Goal: Task Accomplishment & Management: Complete application form

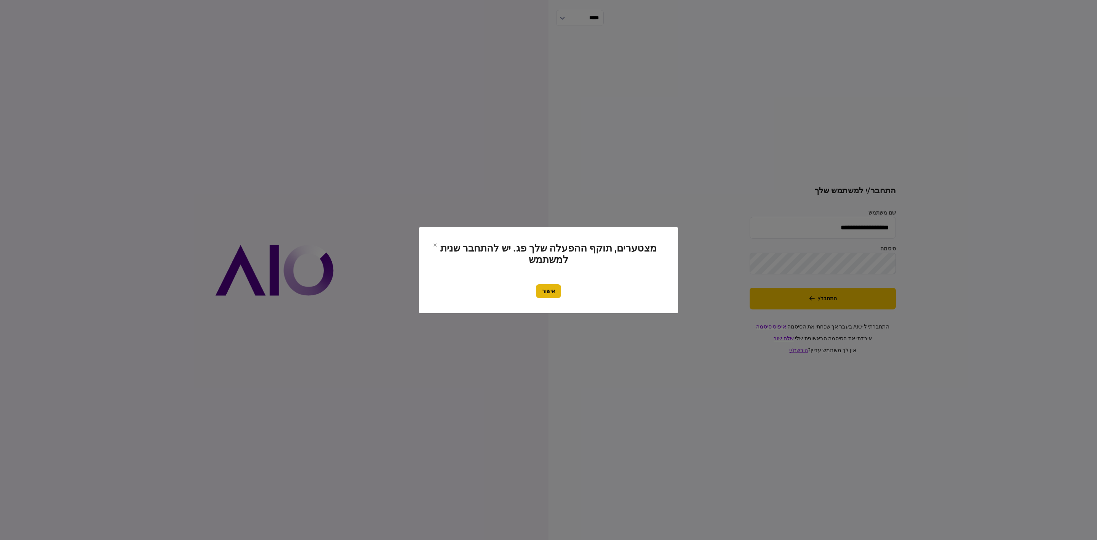
click at [549, 295] on button "אישור" at bounding box center [548, 291] width 25 height 14
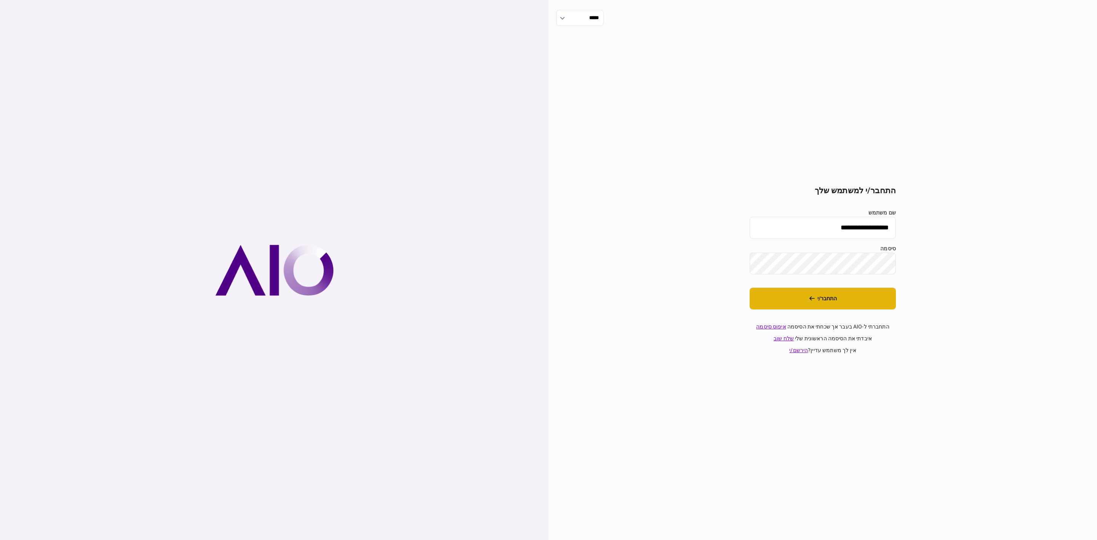
click at [847, 299] on button "התחבר/י" at bounding box center [823, 299] width 146 height 22
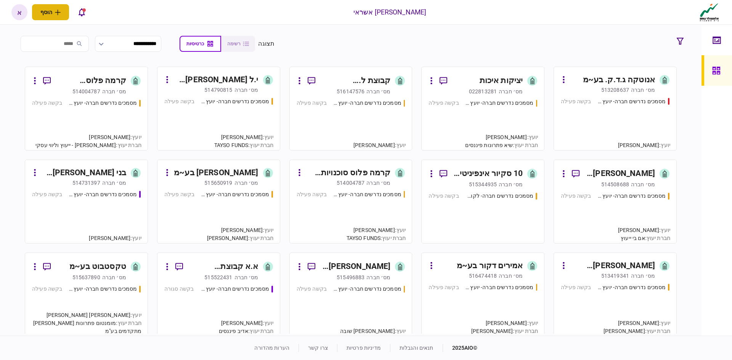
click at [54, 9] on button "הוסף" at bounding box center [50, 12] width 37 height 16
click at [89, 34] on button "לקוח עסקי" at bounding box center [69, 28] width 75 height 14
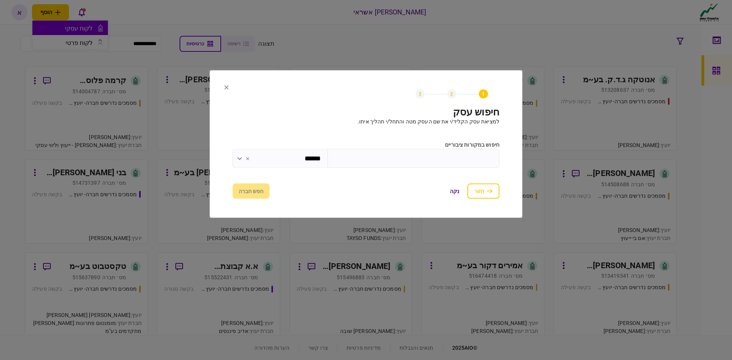
click at [463, 156] on input "text" at bounding box center [413, 158] width 172 height 19
type input "*"
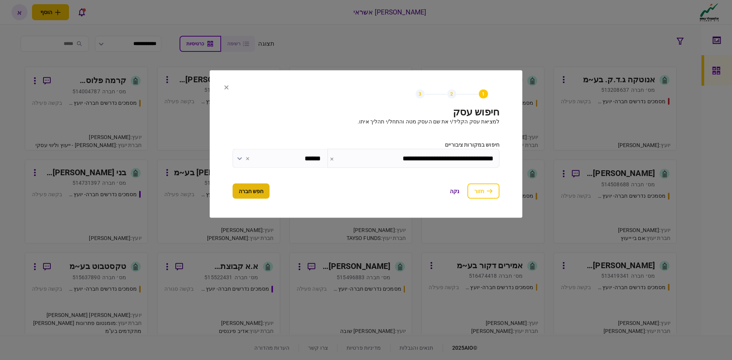
type input "**********"
click at [265, 192] on button "חפש חברה" at bounding box center [250, 191] width 37 height 15
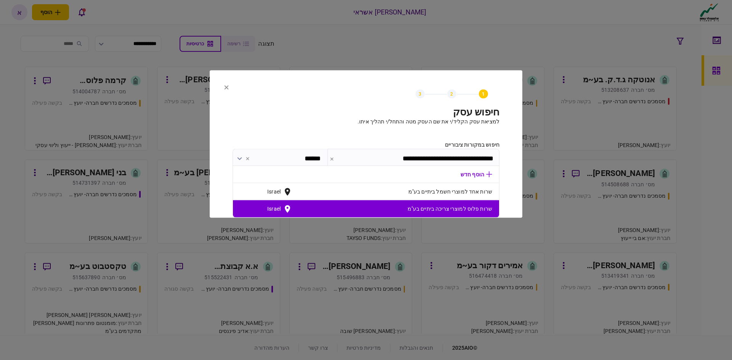
click at [479, 211] on span "שרות פלוס למוצרי צריכה ביתיים בע"מ" at bounding box center [392, 209] width 200 height 8
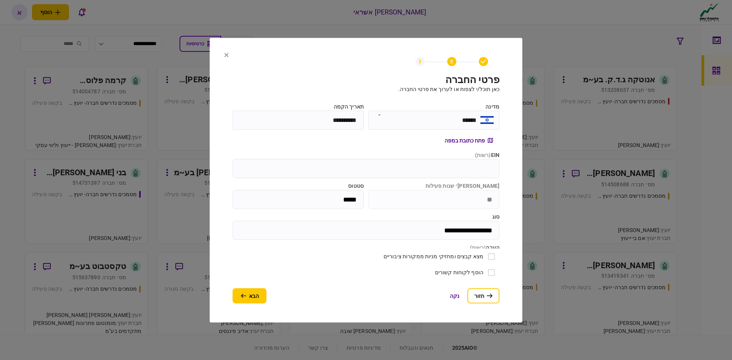
scroll to position [88, 0]
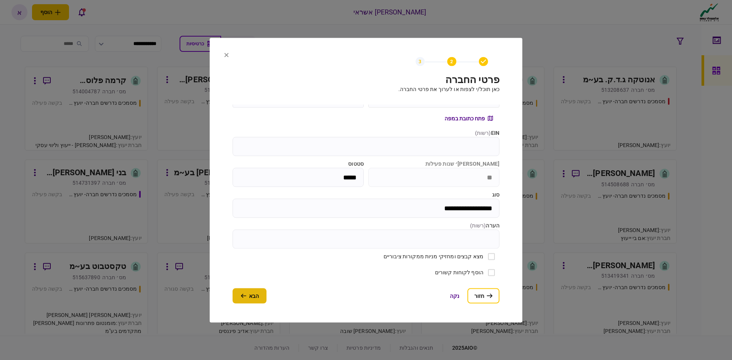
click at [241, 297] on icon "button" at bounding box center [243, 295] width 6 height 5
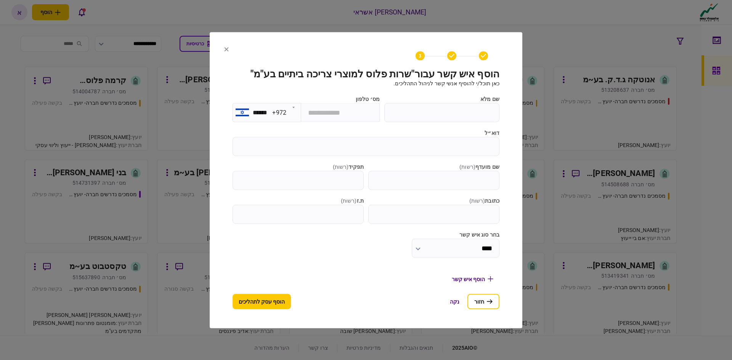
click at [453, 110] on input "שם מלא" at bounding box center [441, 112] width 115 height 19
click at [487, 122] on input "שם מלא" at bounding box center [441, 112] width 115 height 19
type input "**********"
click at [483, 156] on input "דוא״ל" at bounding box center [365, 146] width 267 height 19
click at [279, 302] on button "הוסף עסק לתהליכים" at bounding box center [261, 301] width 58 height 15
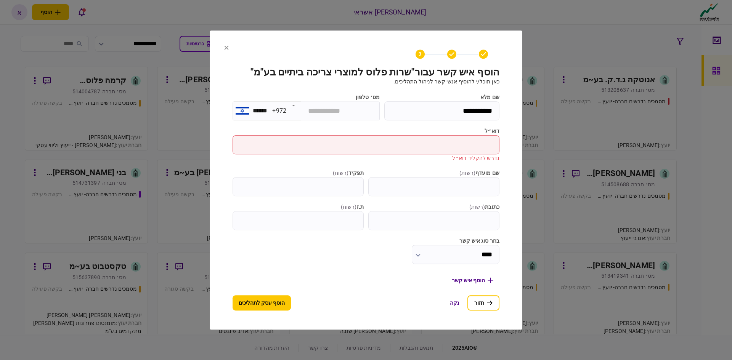
click at [471, 154] on input "דוא״ל" at bounding box center [365, 144] width 267 height 19
click at [449, 154] on input "דוא״ל" at bounding box center [365, 144] width 267 height 19
click at [450, 152] on input "דוא״ל" at bounding box center [365, 144] width 267 height 19
click at [468, 152] on input "דוא״ל" at bounding box center [365, 144] width 267 height 19
paste input "**********"
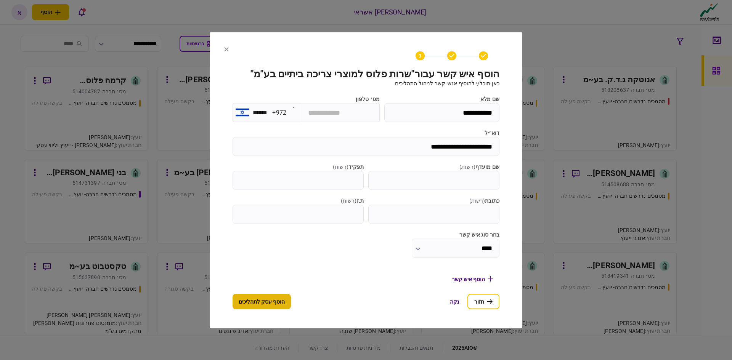
type input "**********"
click at [241, 309] on button "הוסף עסק לתהליכים" at bounding box center [261, 301] width 58 height 15
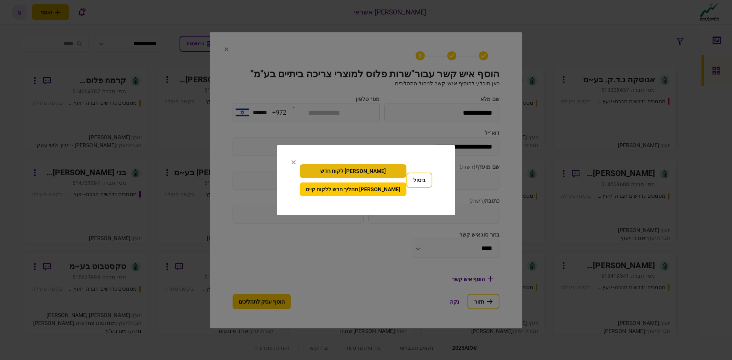
click at [373, 170] on button "[PERSON_NAME] לקוח חדש" at bounding box center [352, 171] width 107 height 14
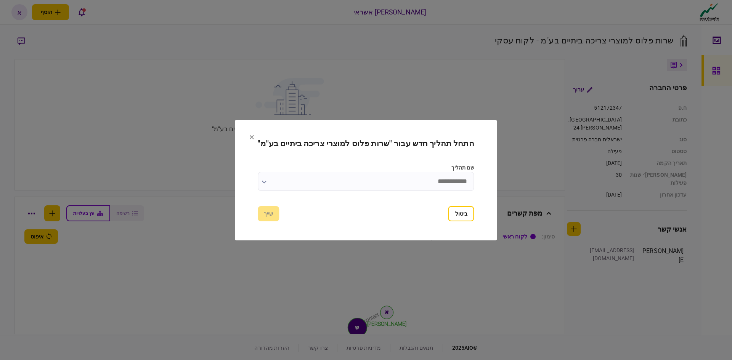
click at [359, 182] on input "שם תהליך" at bounding box center [366, 181] width 216 height 19
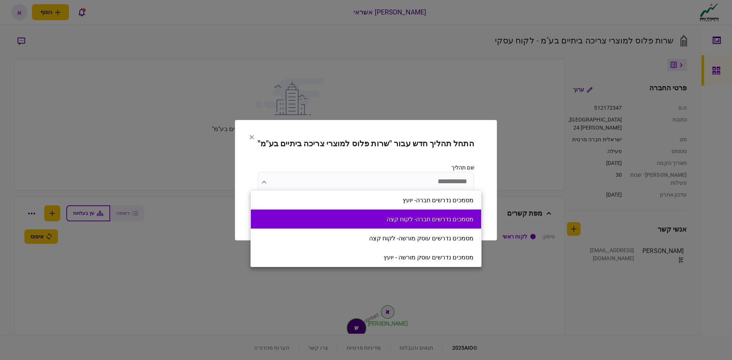
click at [471, 228] on li "מסמכים נדרשים חברה- לקוח קצה" at bounding box center [366, 219] width 230 height 19
type input "**********"
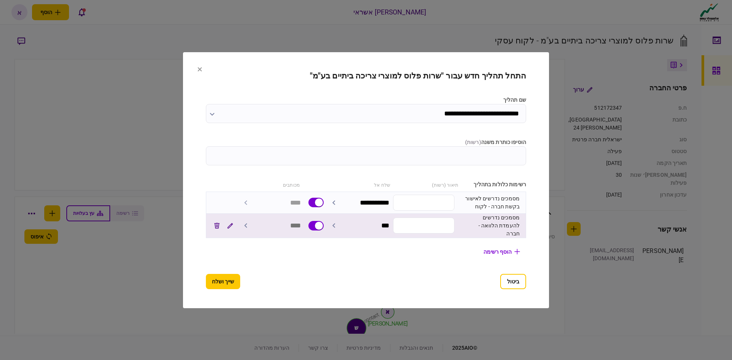
click at [504, 224] on div "מסמכים נדרשים להעמדת הלוואה - חברה" at bounding box center [488, 226] width 61 height 24
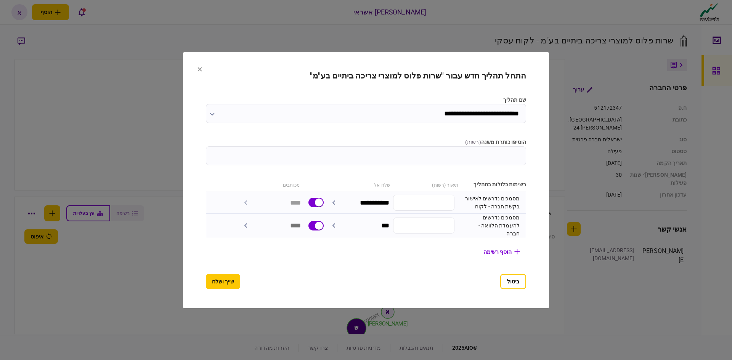
click at [526, 158] on input "הוסיפו כותרת משנה ( רשות )" at bounding box center [366, 155] width 320 height 19
click at [214, 279] on button "שייך ושלח" at bounding box center [223, 281] width 34 height 15
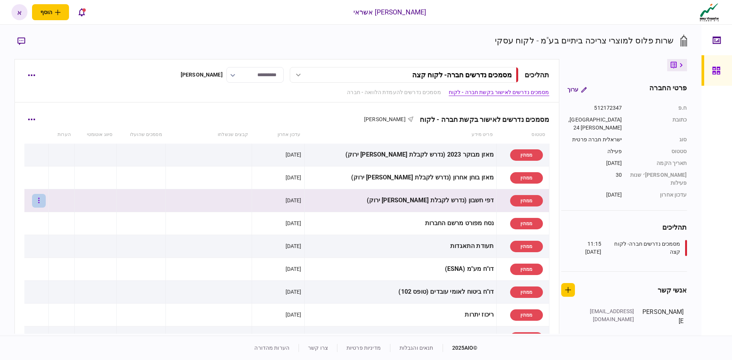
click at [46, 200] on button "button" at bounding box center [39, 201] width 14 height 14
click at [57, 281] on span "העלה קובץ" at bounding box center [50, 283] width 29 height 9
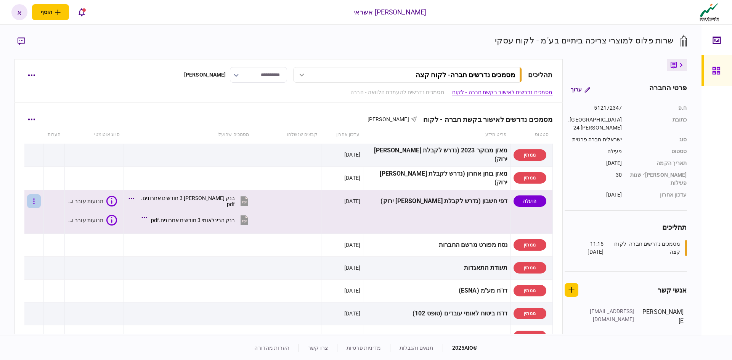
click at [41, 201] on button "button" at bounding box center [34, 201] width 14 height 14
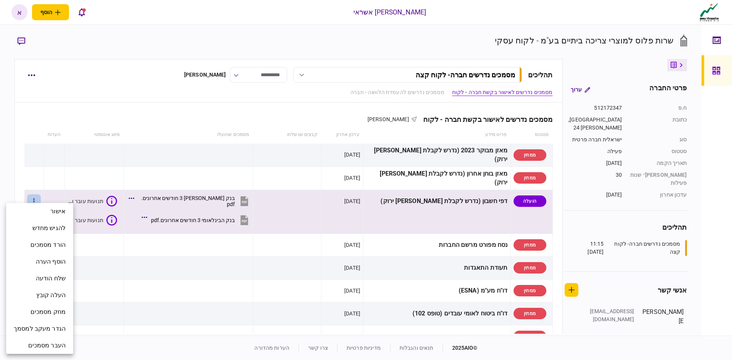
click at [101, 203] on div at bounding box center [366, 180] width 732 height 360
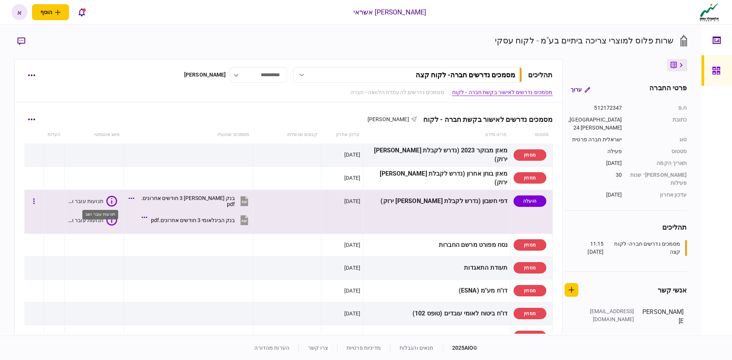
click at [103, 203] on div "תנועות עובר ושב" at bounding box center [85, 201] width 36 height 8
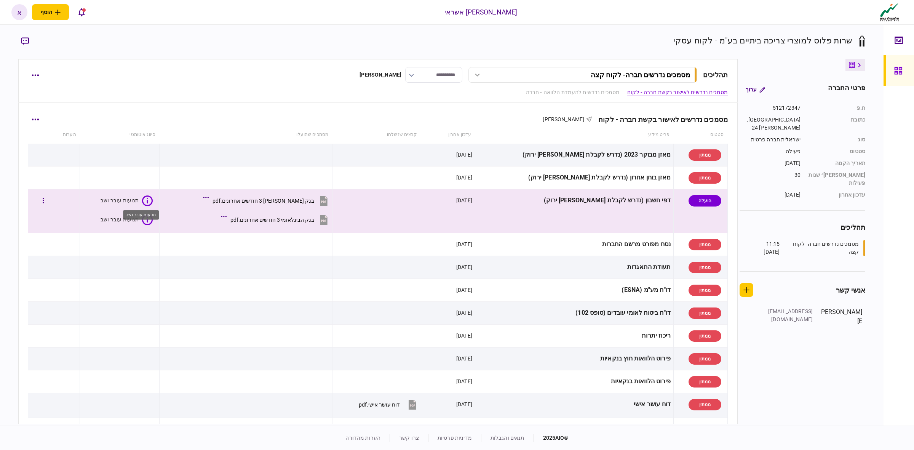
click at [139, 200] on div "תנועות עובר ושב" at bounding box center [120, 201] width 38 height 8
click at [153, 201] on icon at bounding box center [147, 200] width 11 height 11
click at [49, 199] on button "button" at bounding box center [44, 201] width 14 height 14
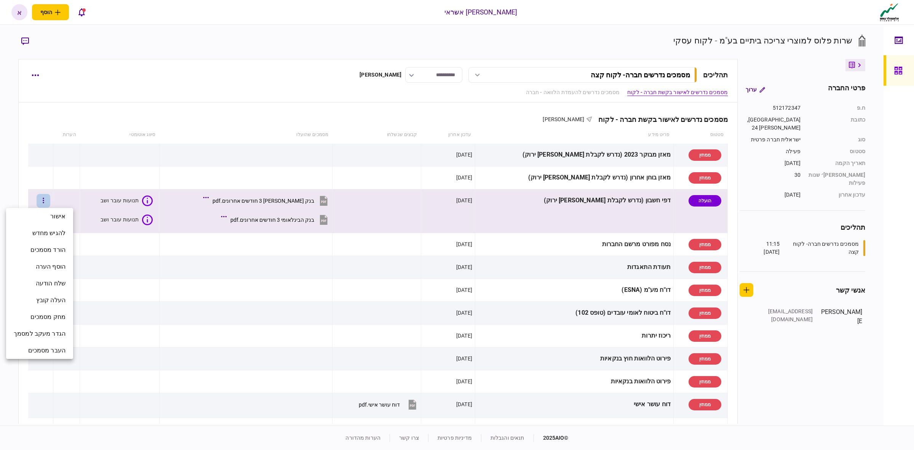
click at [132, 226] on div at bounding box center [457, 225] width 914 height 450
click at [153, 202] on div "תנועות עובר ושב" at bounding box center [127, 200] width 52 height 11
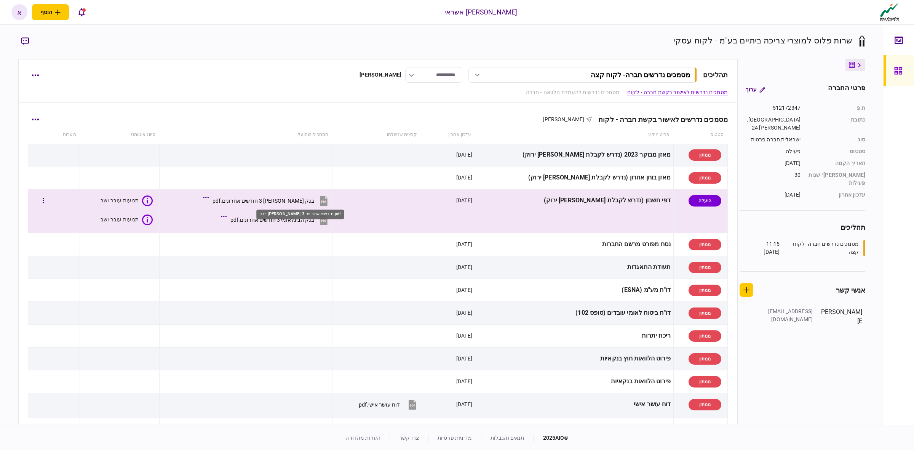
click at [309, 201] on div "בנק מזרחי 3 חודשים אחרונים.pdf" at bounding box center [264, 201] width 102 height 6
click at [152, 197] on icon at bounding box center [146, 200] width 11 height 11
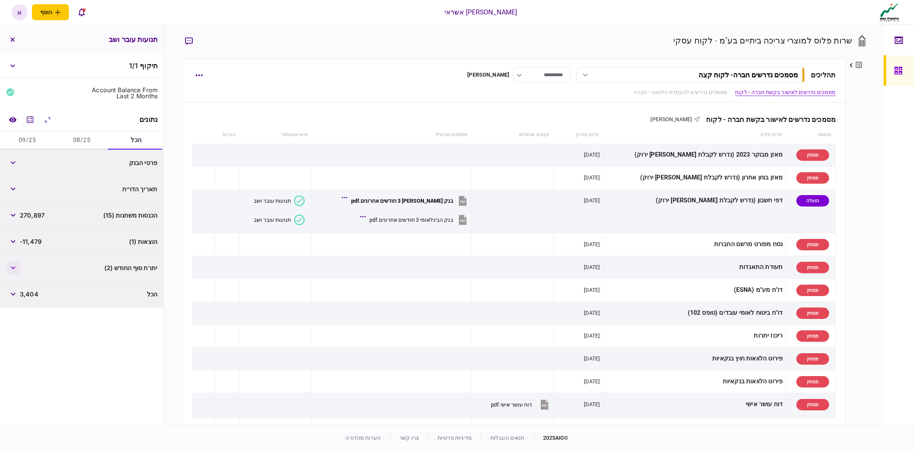
drag, startPoint x: 4, startPoint y: 268, endPoint x: 10, endPoint y: 268, distance: 5.7
click at [5, 268] on div "יתרת סוף החודש (2)" at bounding box center [81, 268] width 163 height 26
click at [10, 268] on button "button" at bounding box center [13, 268] width 14 height 14
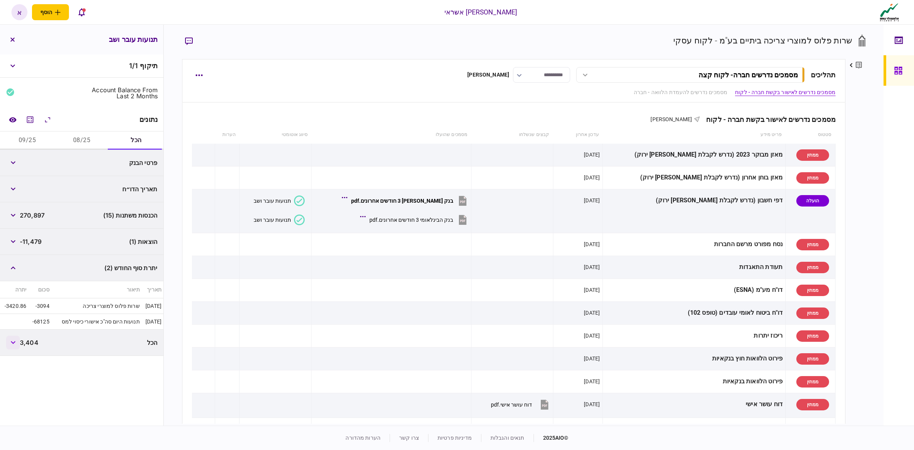
click at [8, 346] on button "button" at bounding box center [13, 343] width 14 height 14
click at [122, 162] on div "פרטי הבנק" at bounding box center [121, 163] width 73 height 6
click at [20, 162] on button "button" at bounding box center [13, 163] width 14 height 14
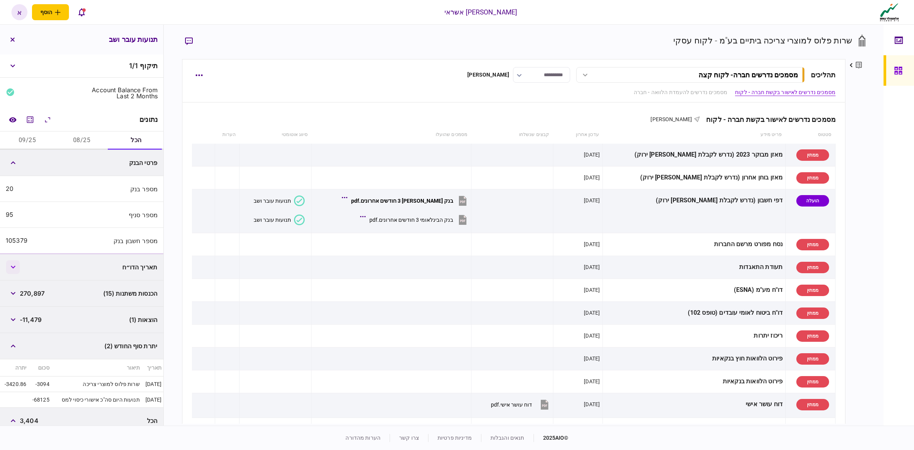
click at [16, 270] on button "button" at bounding box center [13, 267] width 14 height 14
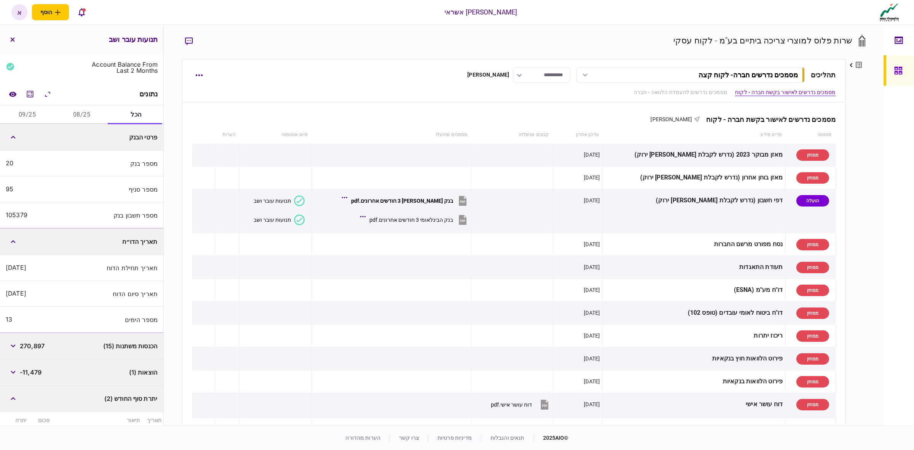
scroll to position [48, 0]
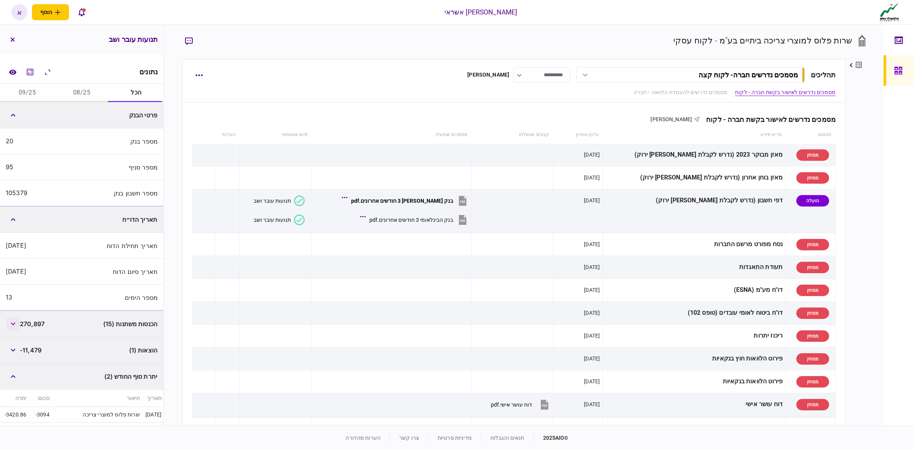
click at [14, 322] on icon "button" at bounding box center [13, 323] width 5 height 3
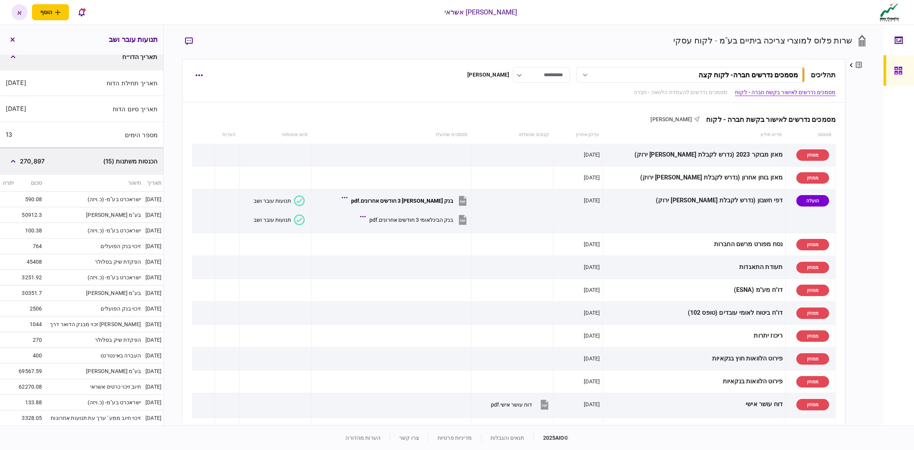
scroll to position [238, 0]
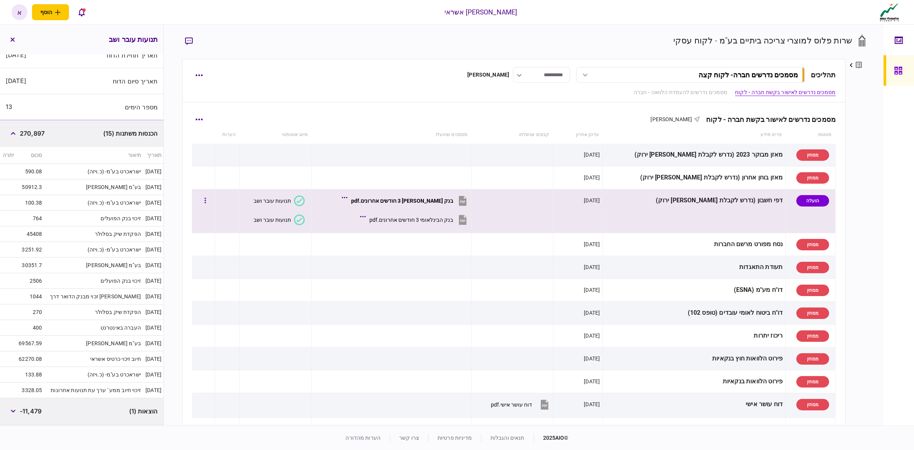
click at [305, 222] on icon at bounding box center [299, 220] width 11 height 11
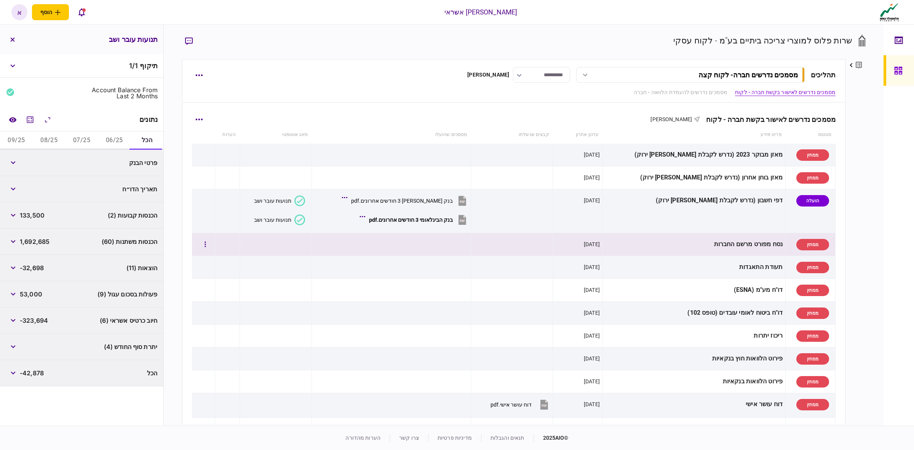
scroll to position [0, 0]
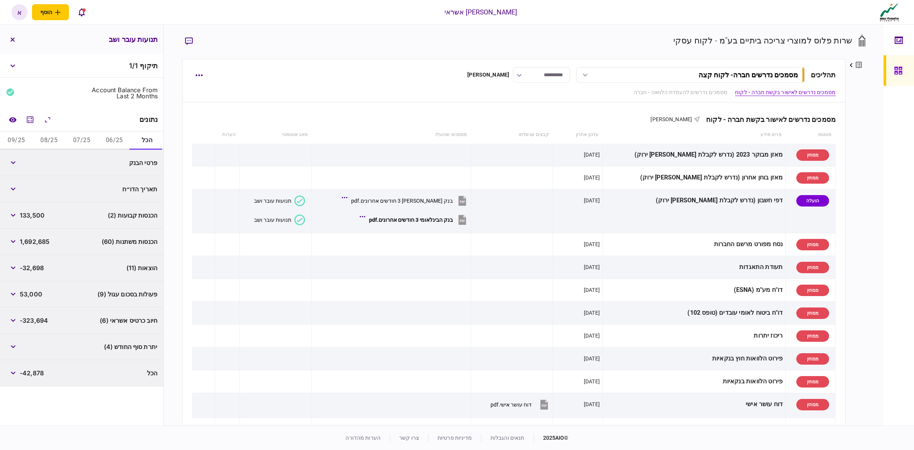
click at [111, 157] on div "פרטי הבנק" at bounding box center [121, 163] width 73 height 14
click at [16, 163] on icon "button" at bounding box center [13, 162] width 5 height 3
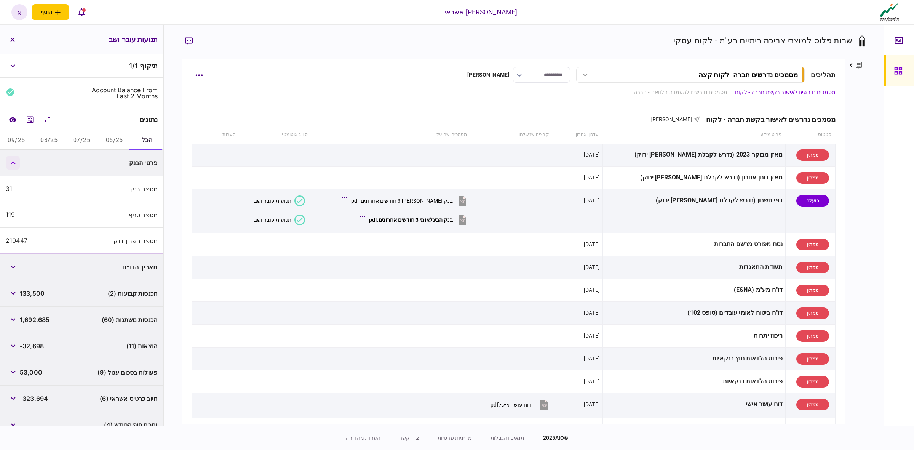
click at [15, 163] on icon "button" at bounding box center [13, 162] width 5 height 3
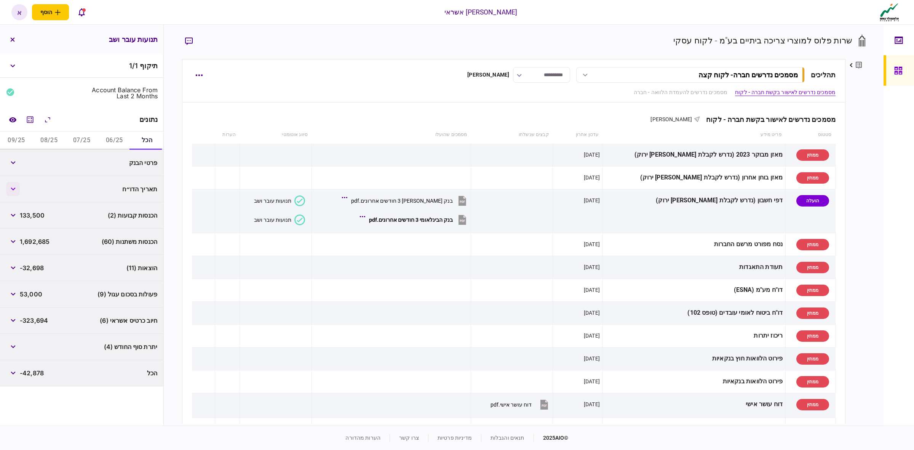
click at [14, 186] on button "button" at bounding box center [13, 189] width 14 height 14
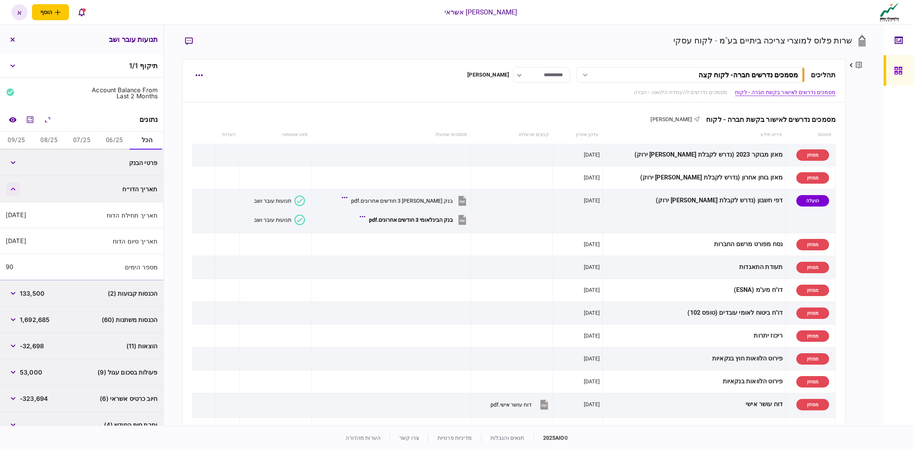
click at [14, 186] on button "button" at bounding box center [13, 189] width 14 height 14
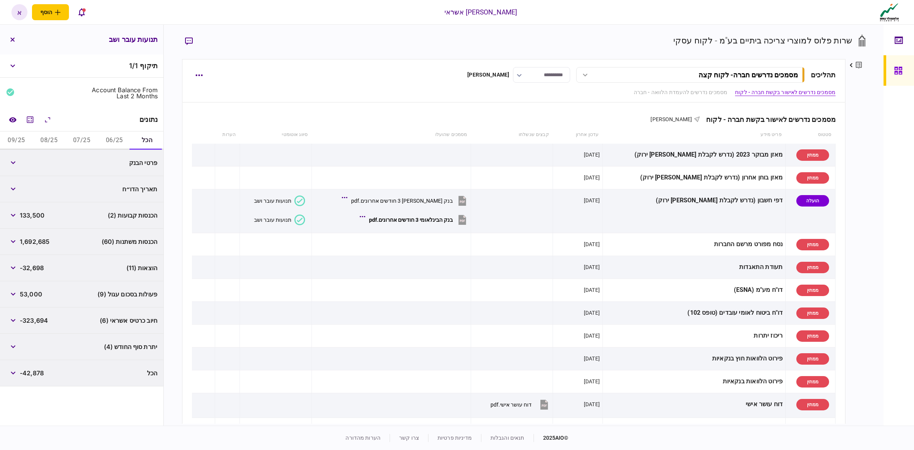
click at [890, 212] on div at bounding box center [899, 225] width 30 height 401
